Goal: Task Accomplishment & Management: Use online tool/utility

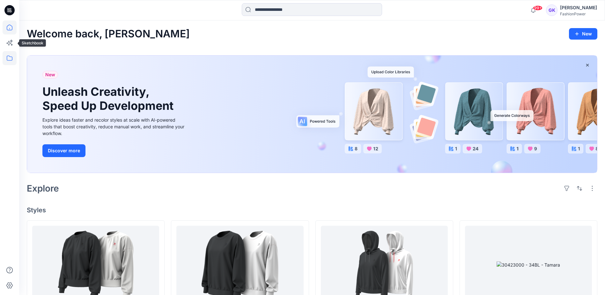
click at [8, 54] on icon at bounding box center [10, 58] width 14 height 14
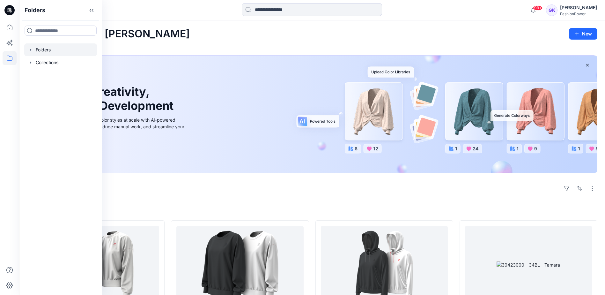
click at [31, 50] on icon "button" at bounding box center [30, 49] width 1 height 2
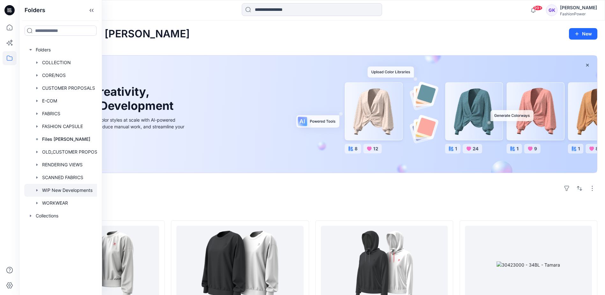
click at [65, 189] on div at bounding box center [66, 190] width 85 height 13
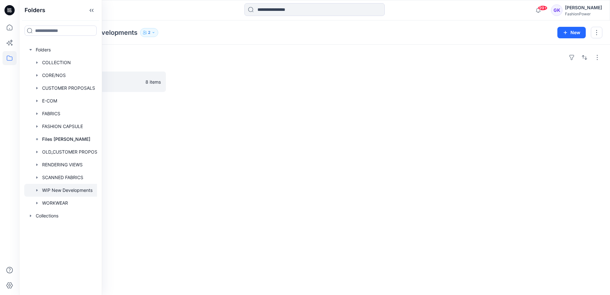
click at [199, 100] on div "Folders Trainers 8 items" at bounding box center [314, 170] width 591 height 250
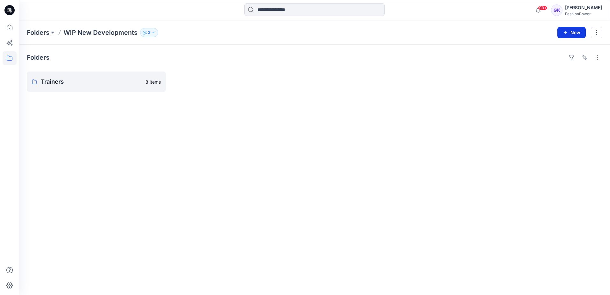
click at [569, 30] on button "New" at bounding box center [571, 32] width 28 height 11
click at [552, 60] on p "New Folder" at bounding box center [553, 60] width 24 height 7
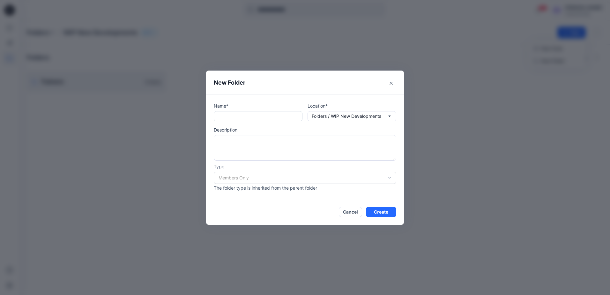
click at [272, 116] on input "text" at bounding box center [258, 116] width 89 height 10
type input "*****"
click at [379, 211] on button "Create" at bounding box center [381, 212] width 30 height 10
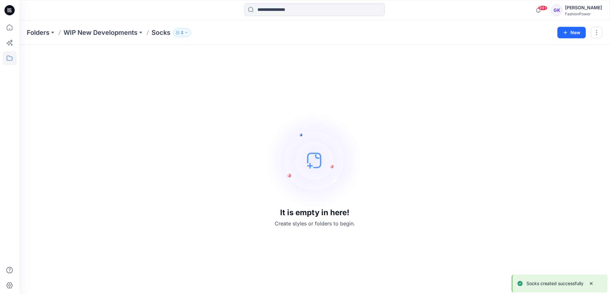
click at [193, 93] on div "It is empty in here! Create styles or folders to begin." at bounding box center [315, 169] width 576 height 235
